Goal: Task Accomplishment & Management: Manage account settings

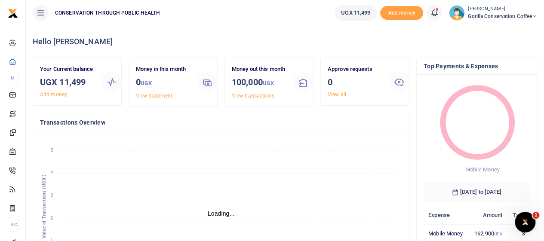
scroll to position [7, 7]
click at [503, 9] on small "[PERSON_NAME]" at bounding box center [502, 9] width 69 height 7
click at [494, 30] on link "Switch accounts" at bounding box center [505, 31] width 68 height 12
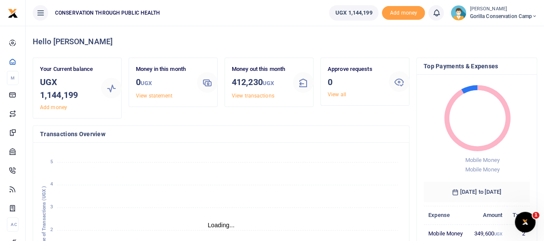
scroll to position [7, 7]
click at [467, 12] on div "Dennis Kayitale Gorilla Conservation Camp" at bounding box center [494, 12] width 87 height 15
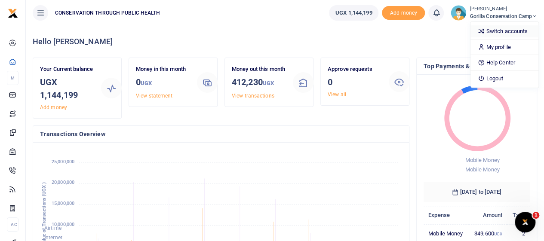
click at [489, 33] on link "Switch accounts" at bounding box center [505, 31] width 68 height 12
